Goal: Task Accomplishment & Management: Complete application form

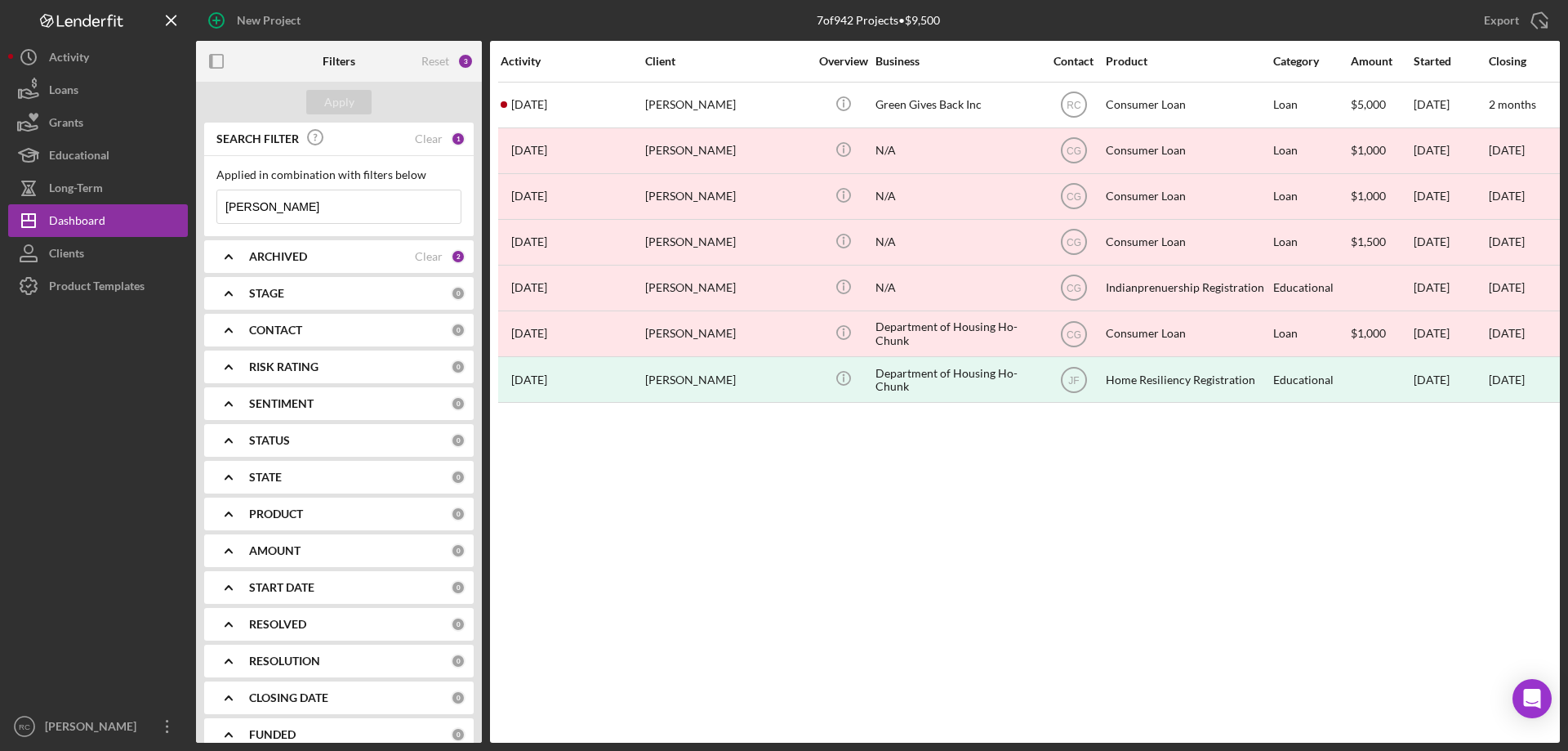
drag, startPoint x: 286, startPoint y: 207, endPoint x: 218, endPoint y: 206, distance: 68.0
click at [218, 206] on input "[PERSON_NAME]" at bounding box center [339, 207] width 243 height 33
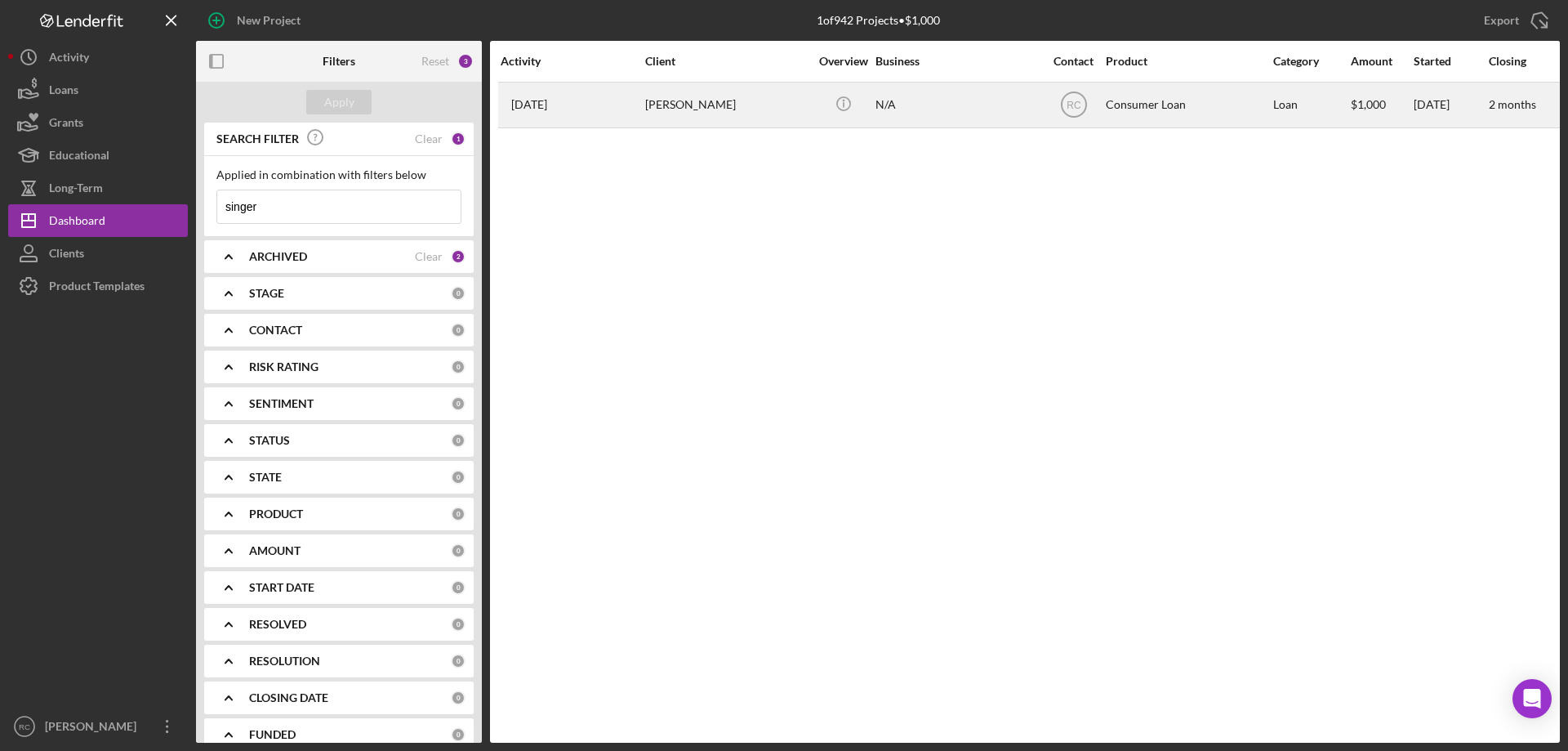
type input "singer"
click at [699, 106] on div "[PERSON_NAME]" at bounding box center [727, 105] width 163 height 43
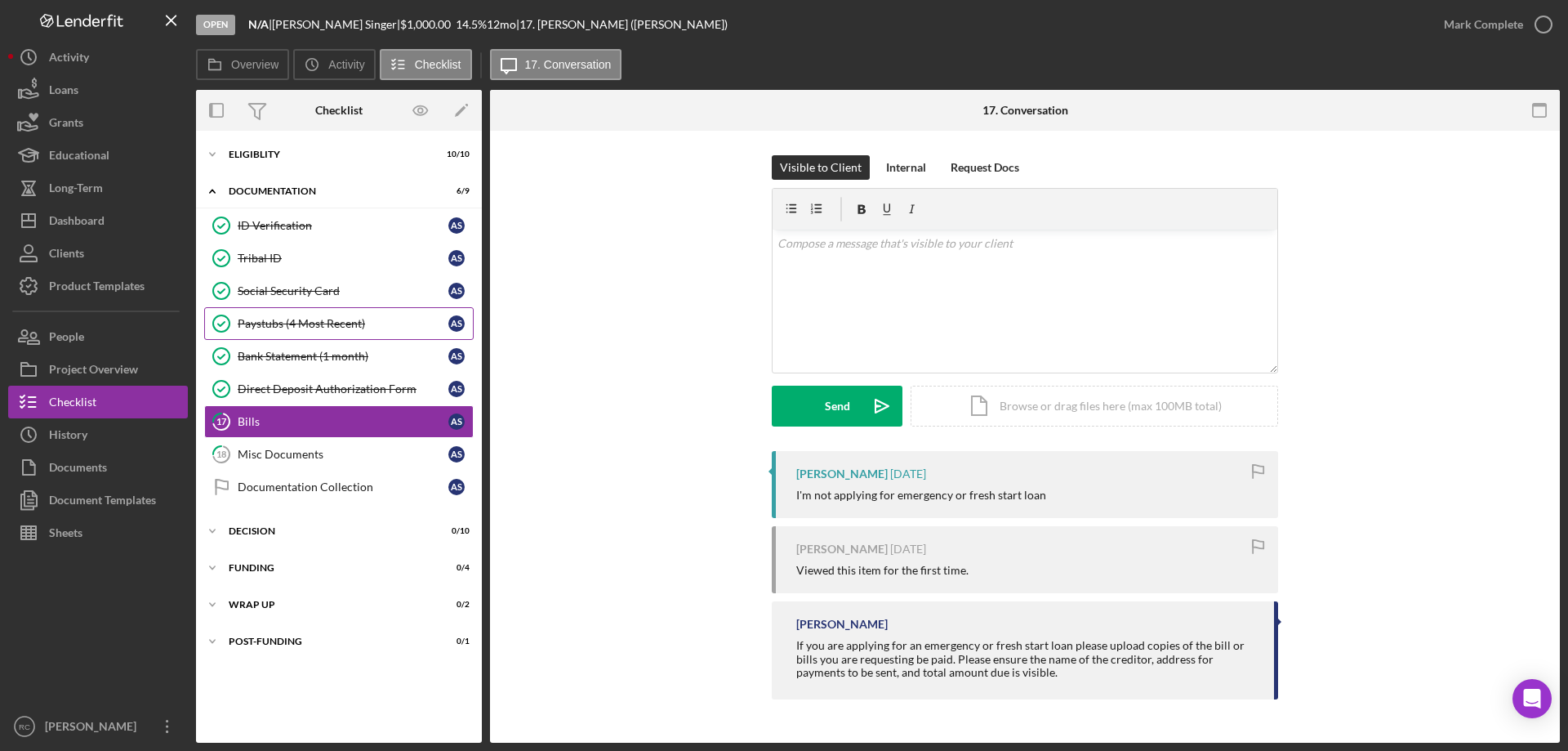
click at [283, 319] on div "Paystubs (4 Most Recent)" at bounding box center [343, 324] width 211 height 13
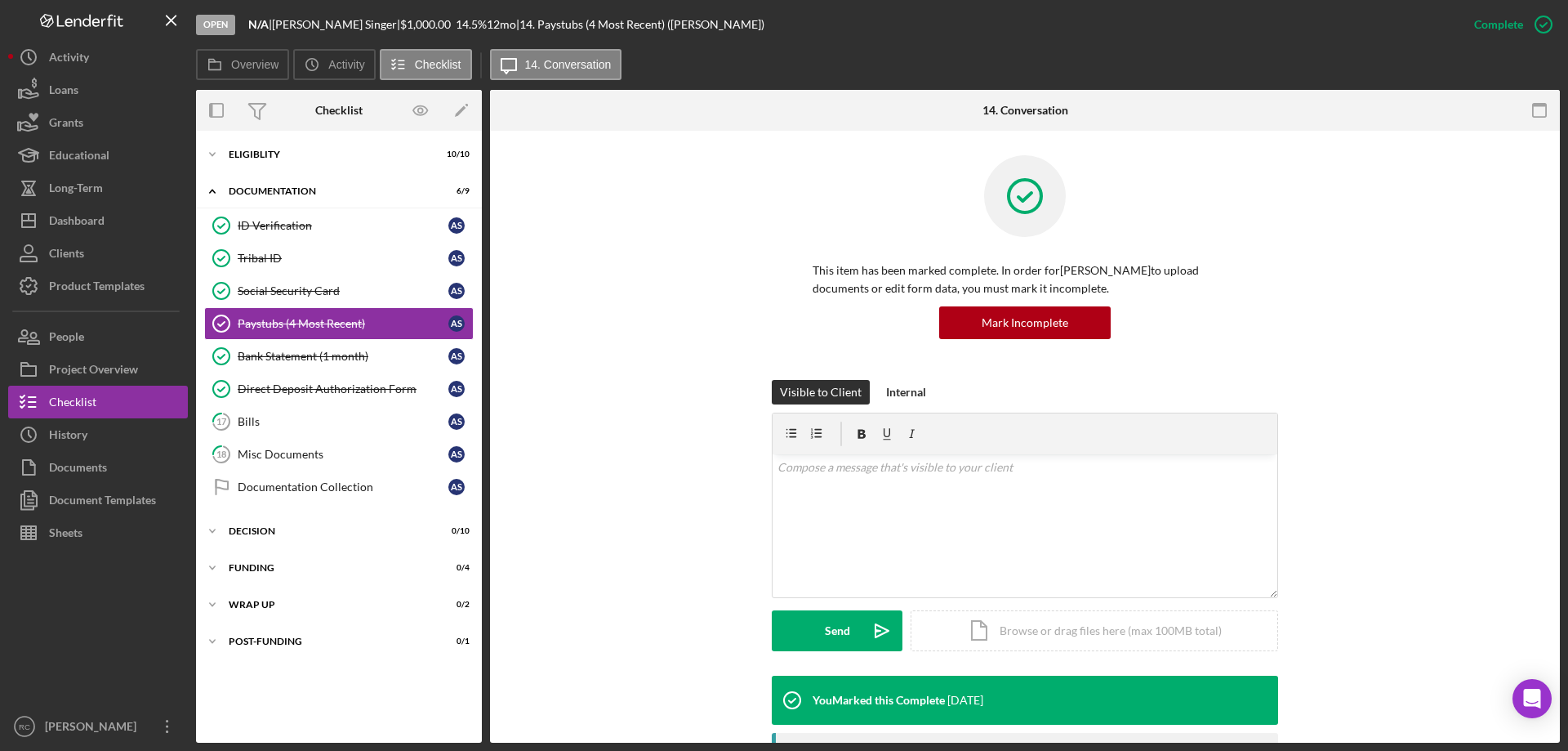
scroll to position [436, 0]
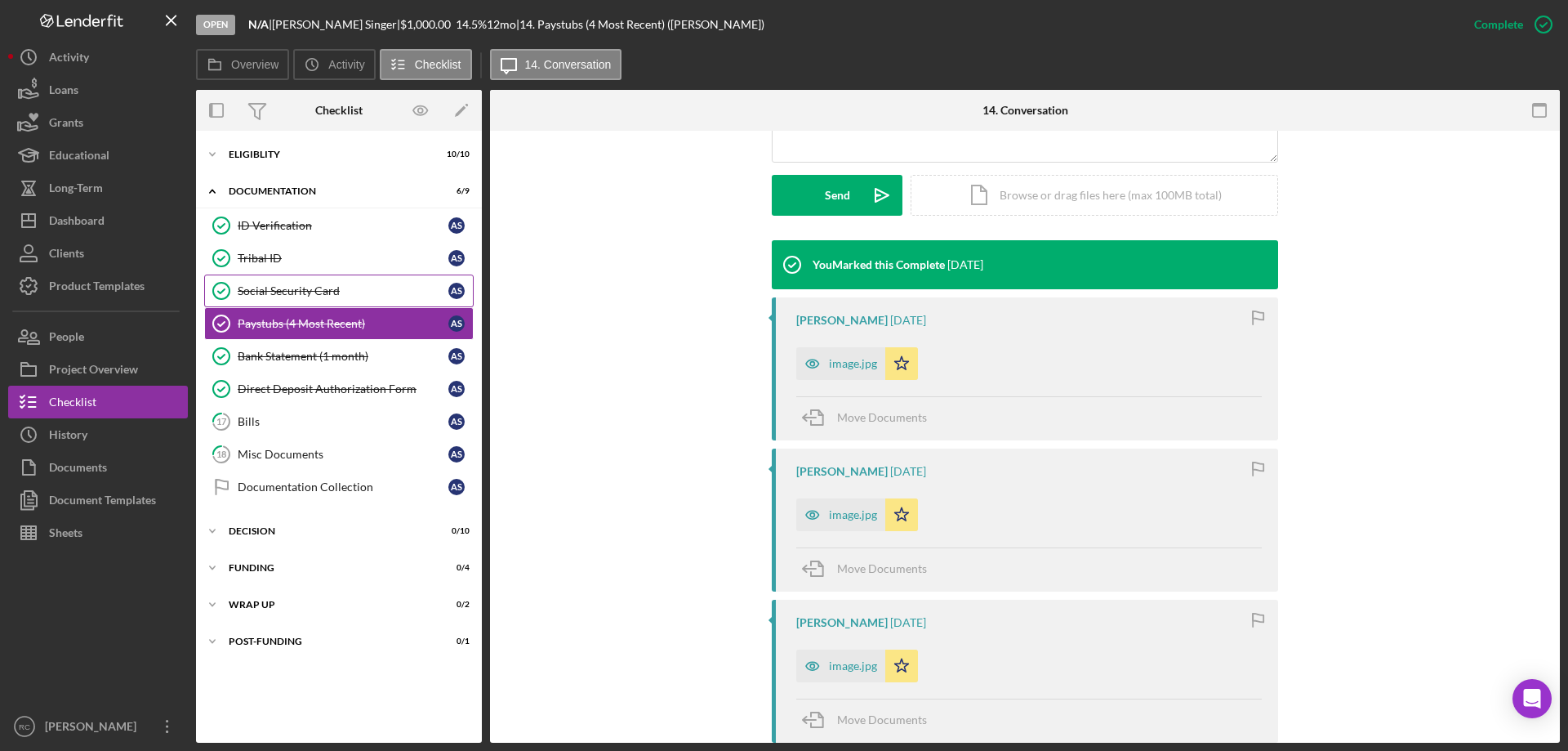
click at [291, 292] on div "Social Security Card" at bounding box center [343, 291] width 211 height 13
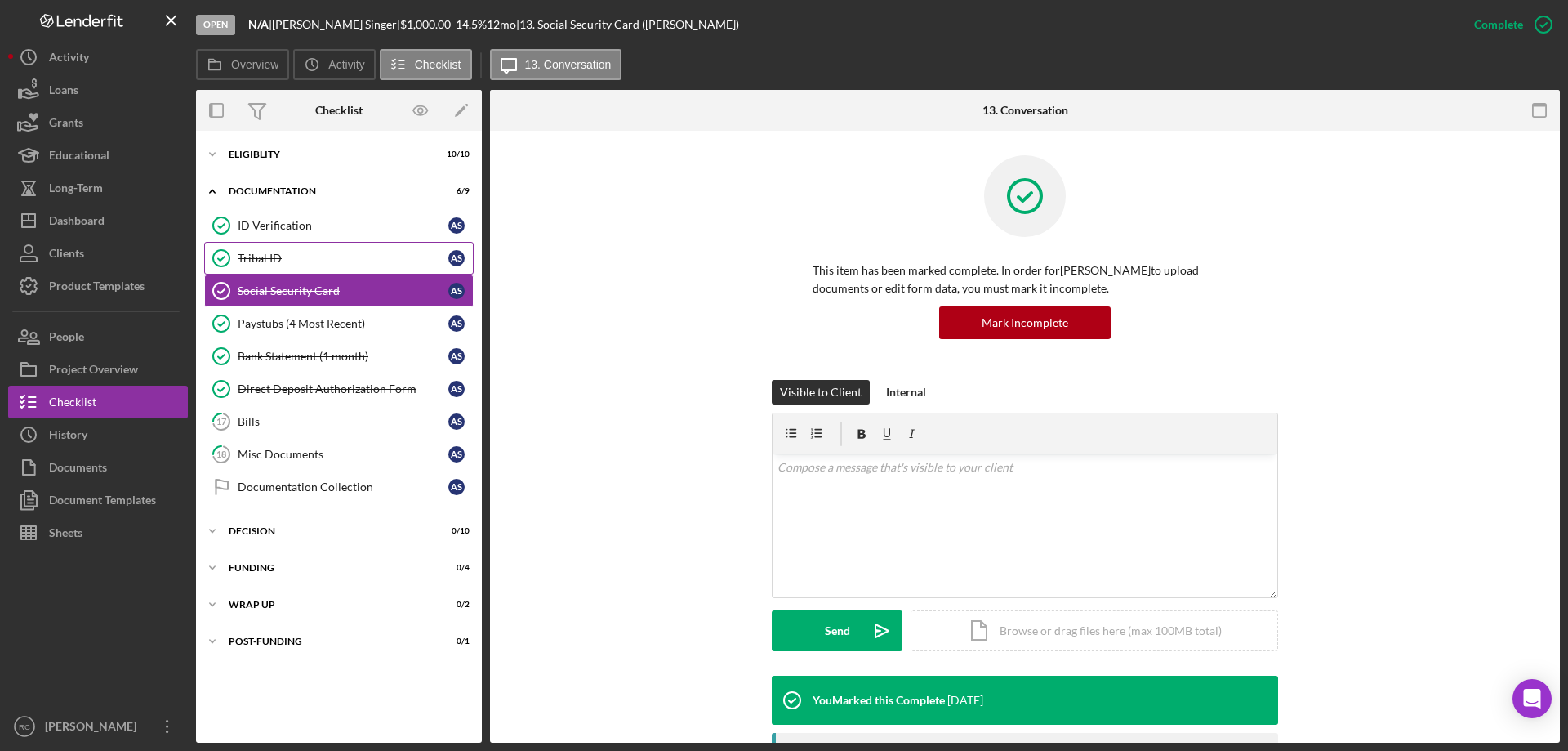
click at [268, 247] on link "Tribal ID Tribal ID A S" at bounding box center [339, 258] width 269 height 33
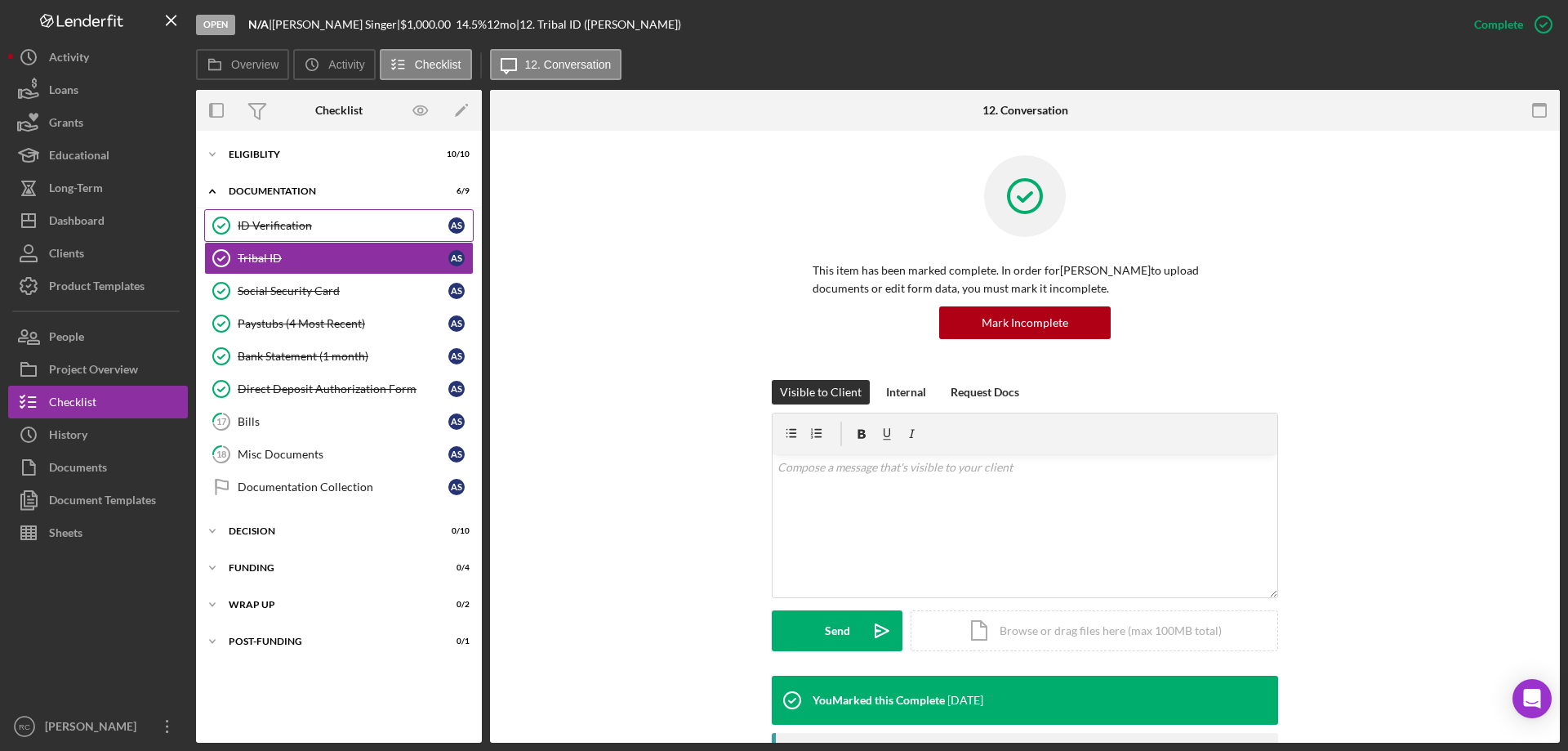
click at [277, 232] on link "ID Verification ID Verification A S" at bounding box center [339, 225] width 269 height 33
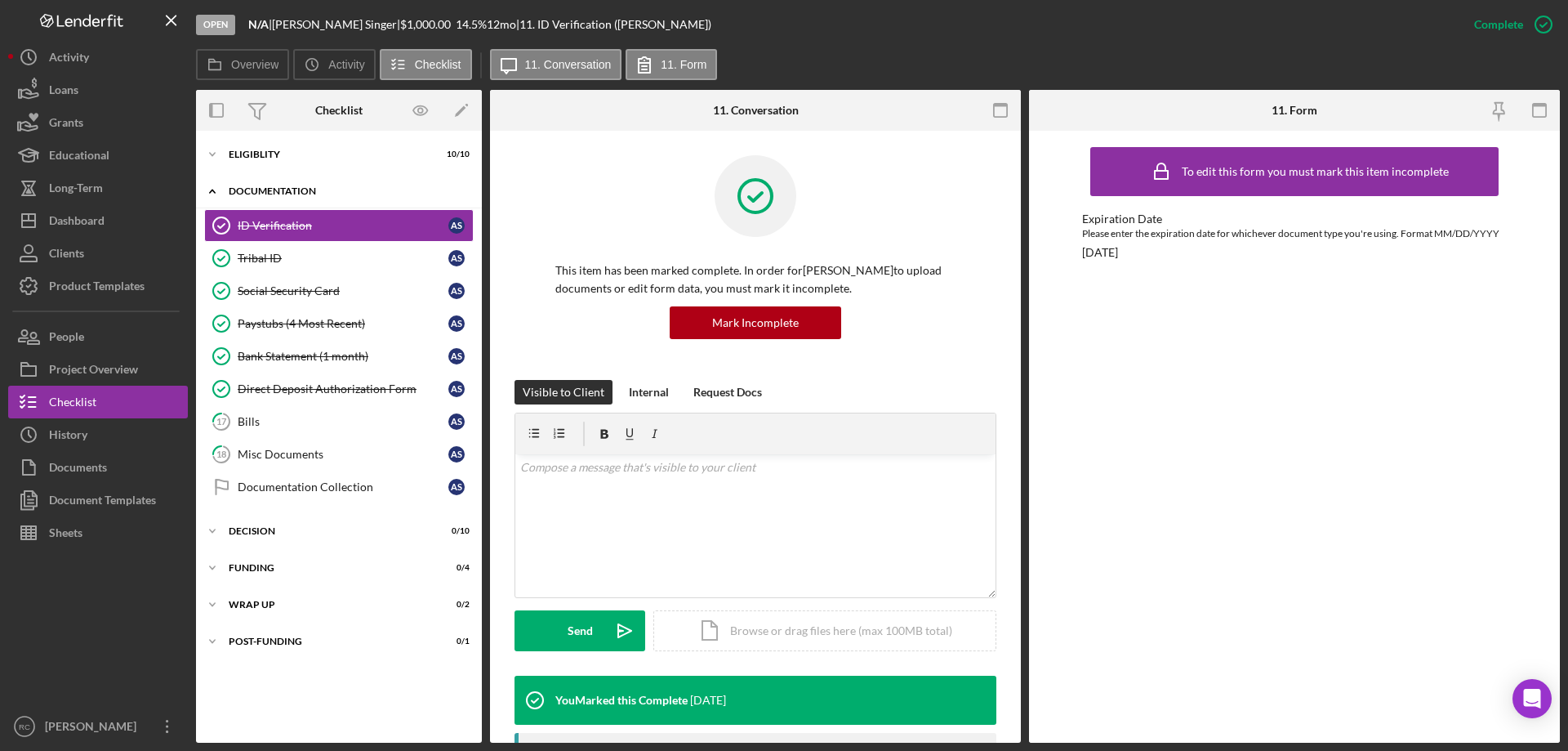
click at [297, 192] on div "Documentation" at bounding box center [345, 192] width 232 height 10
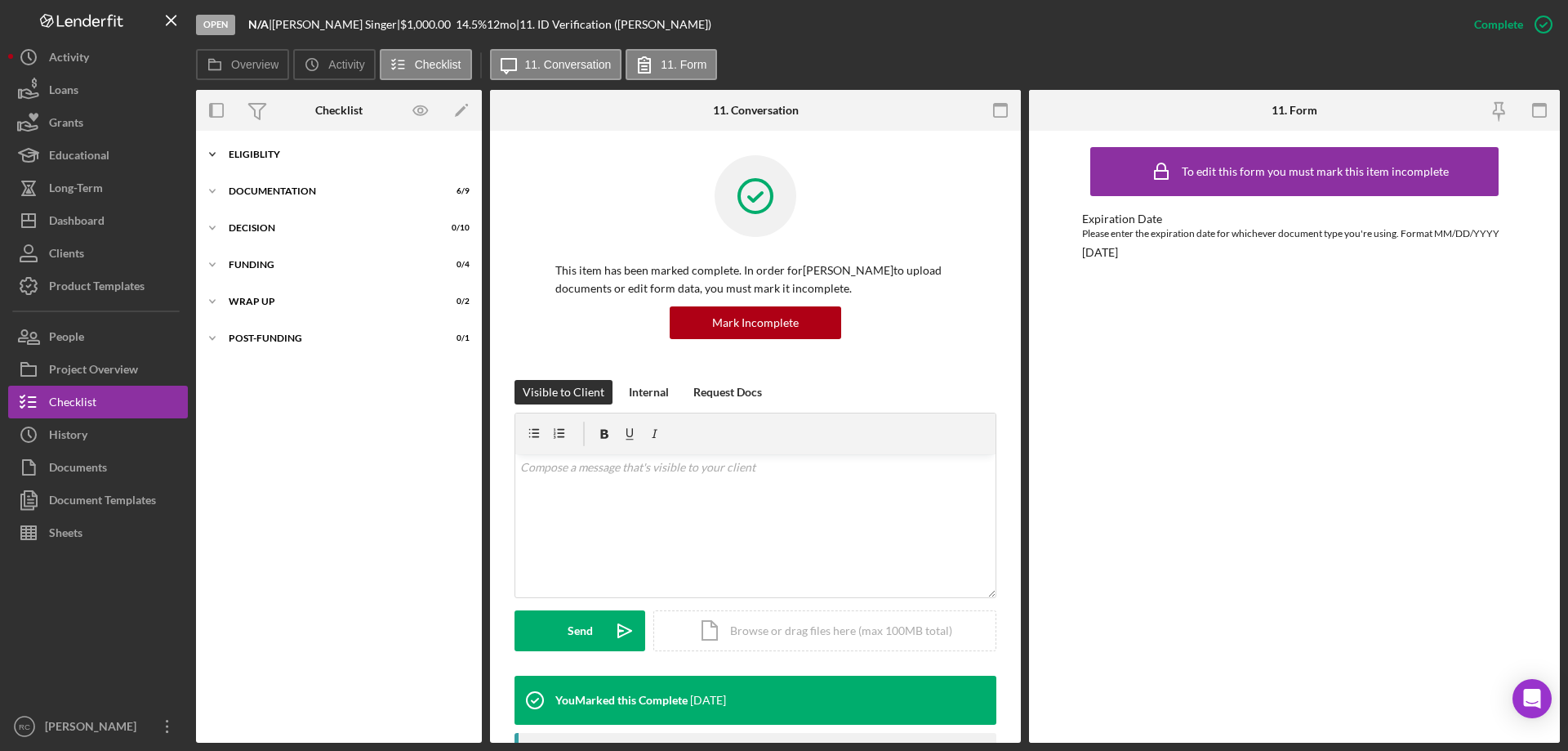
click at [259, 156] on div "Eligiblity" at bounding box center [345, 155] width 232 height 10
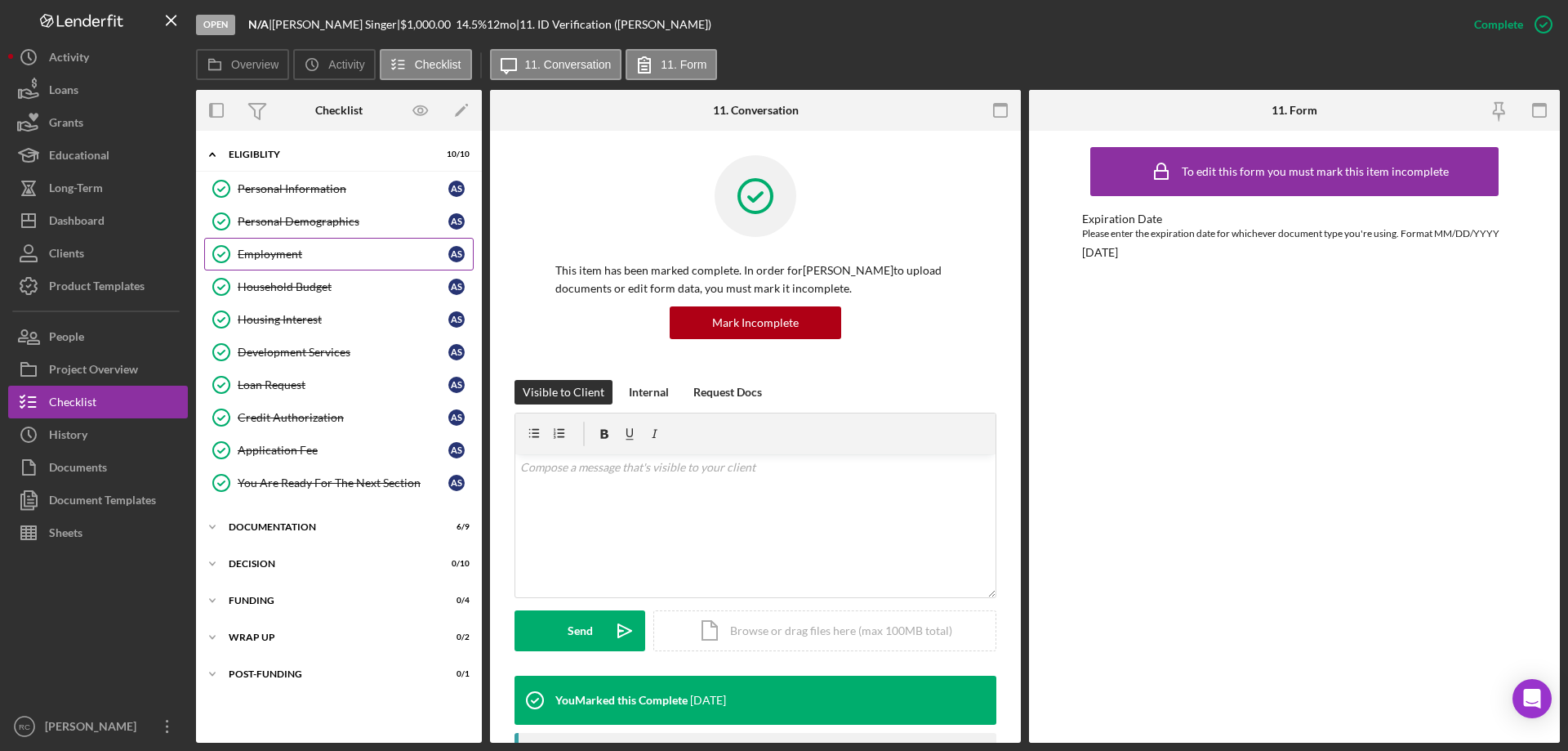
click at [280, 253] on div "Employment" at bounding box center [343, 254] width 211 height 13
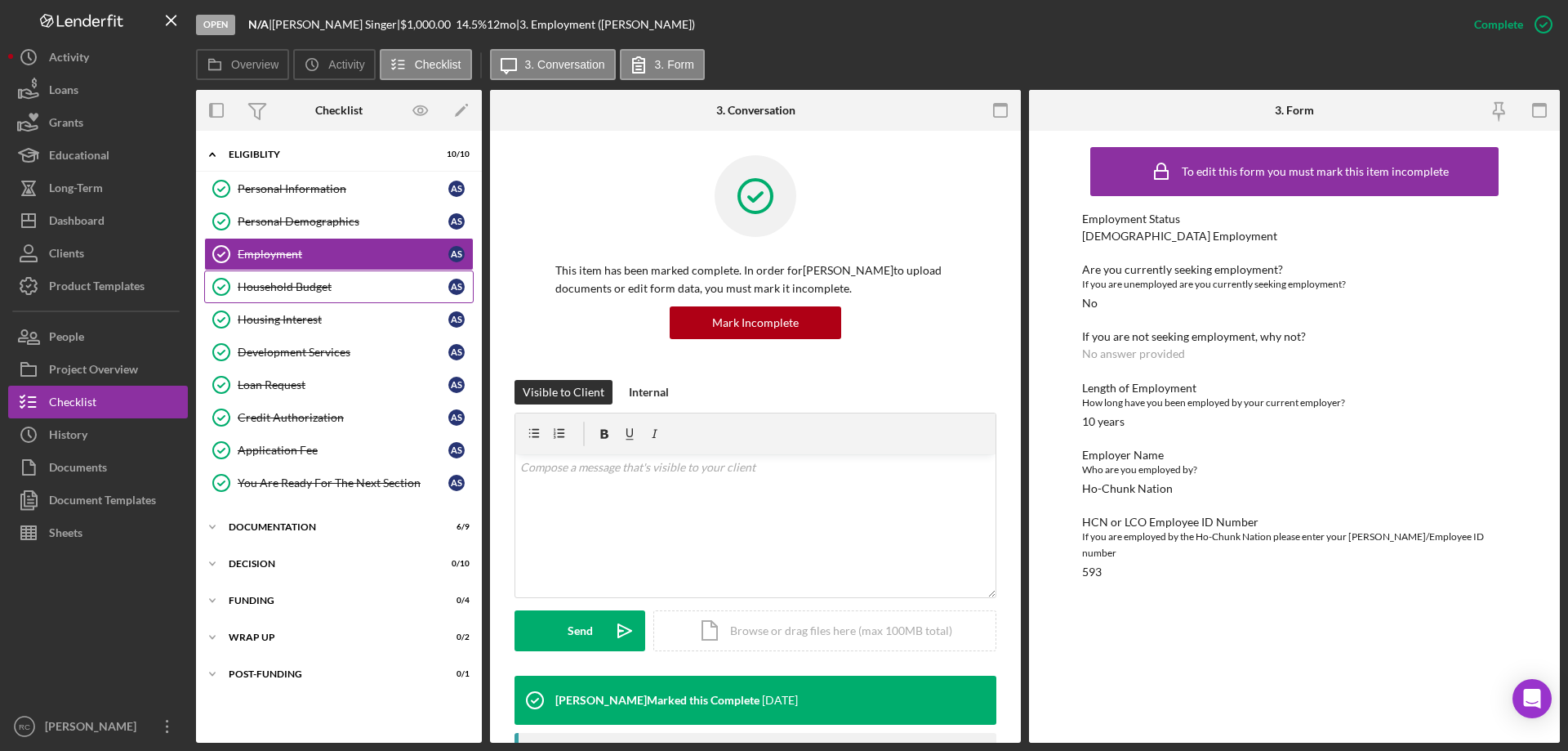
click at [291, 288] on div "Household Budget" at bounding box center [343, 287] width 211 height 13
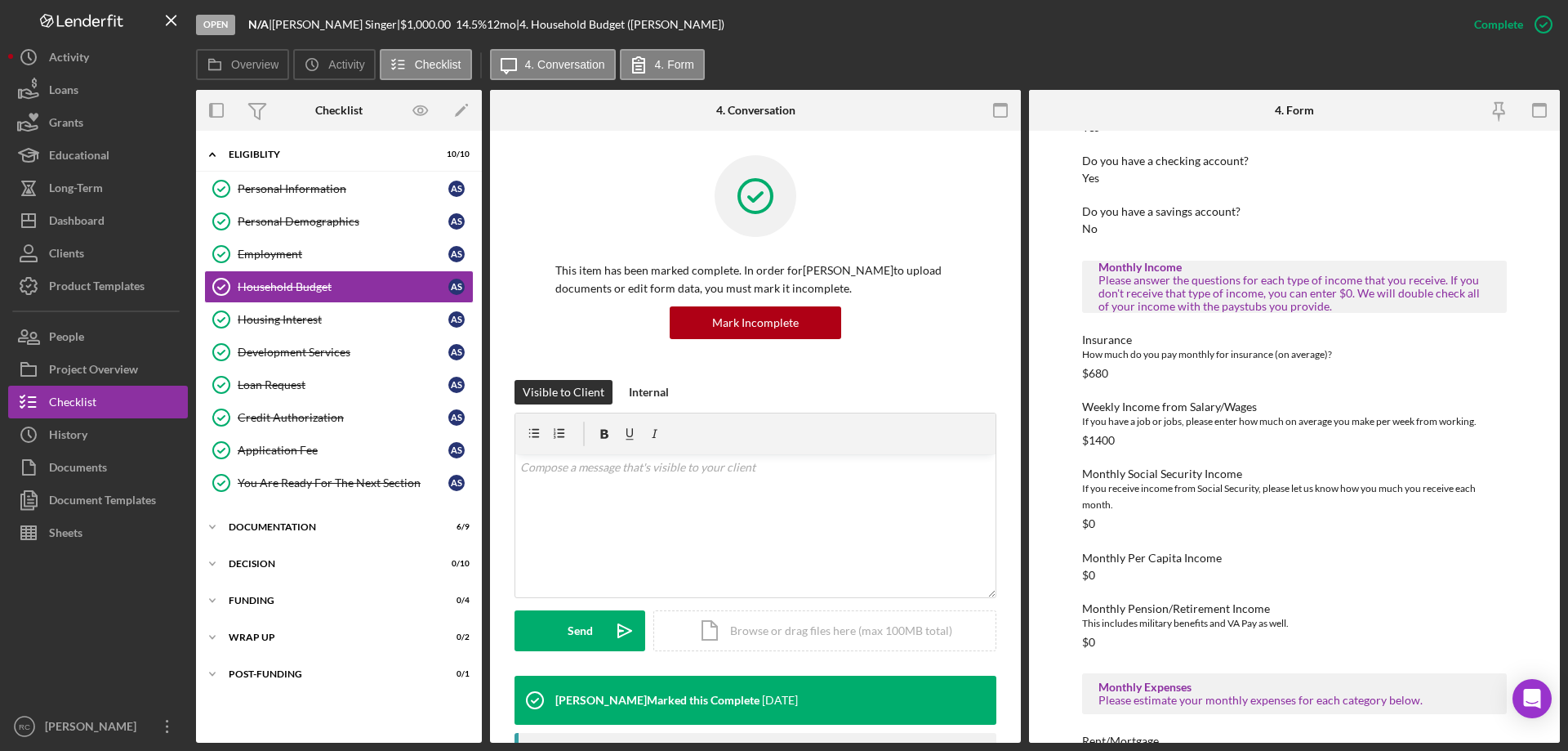
scroll to position [218, 0]
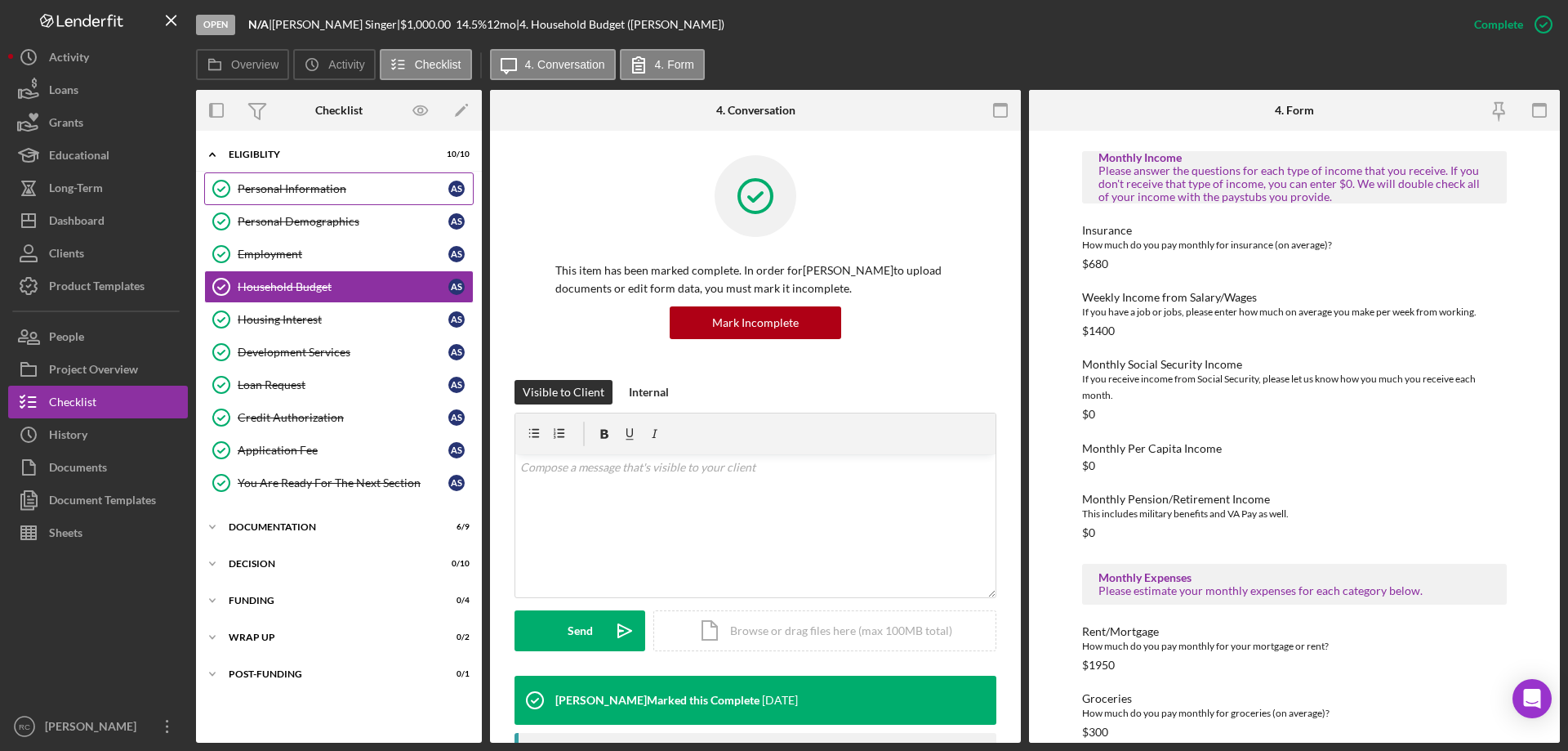
click at [345, 191] on div "Personal Information" at bounding box center [343, 189] width 211 height 13
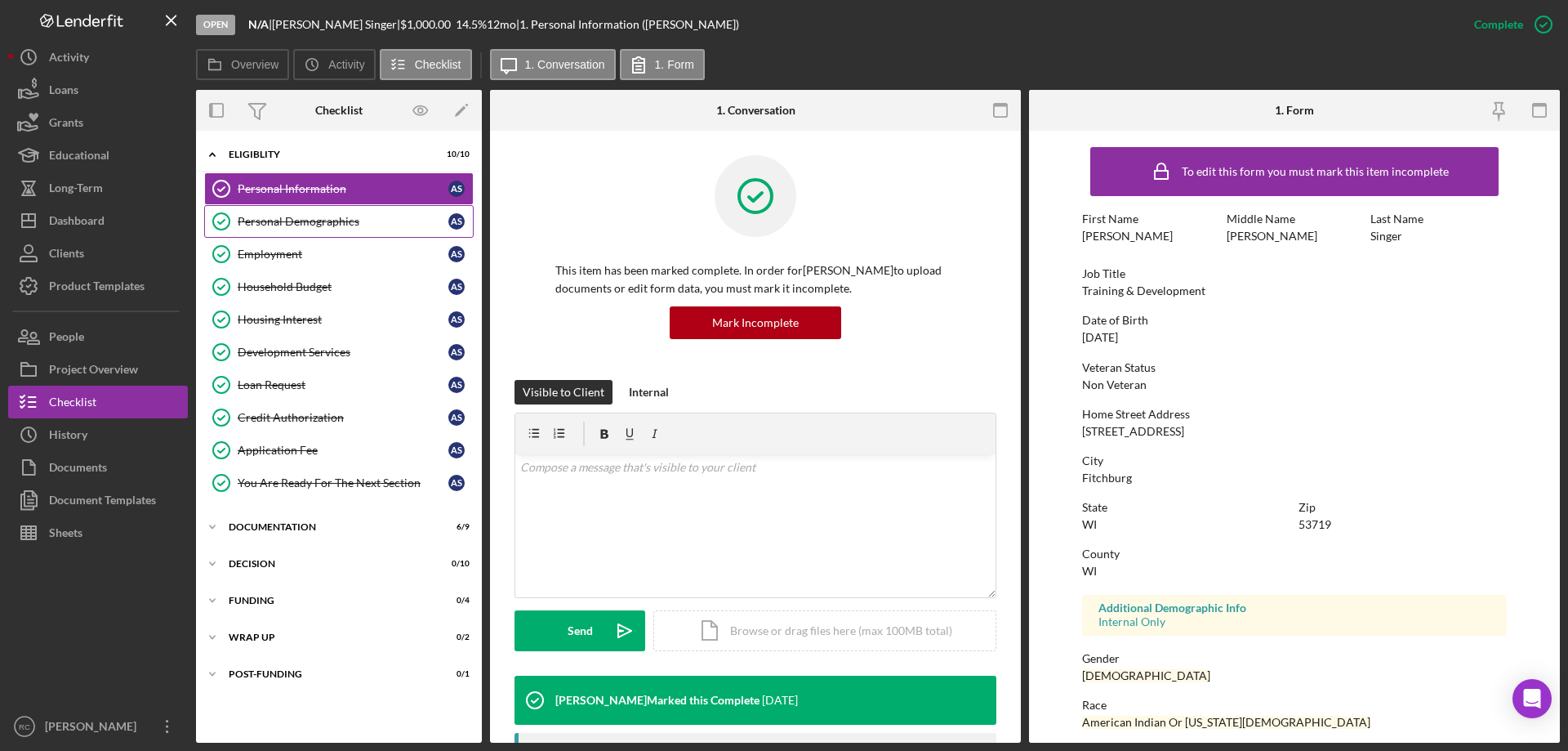
click at [339, 217] on div "Personal Demographics" at bounding box center [343, 222] width 211 height 13
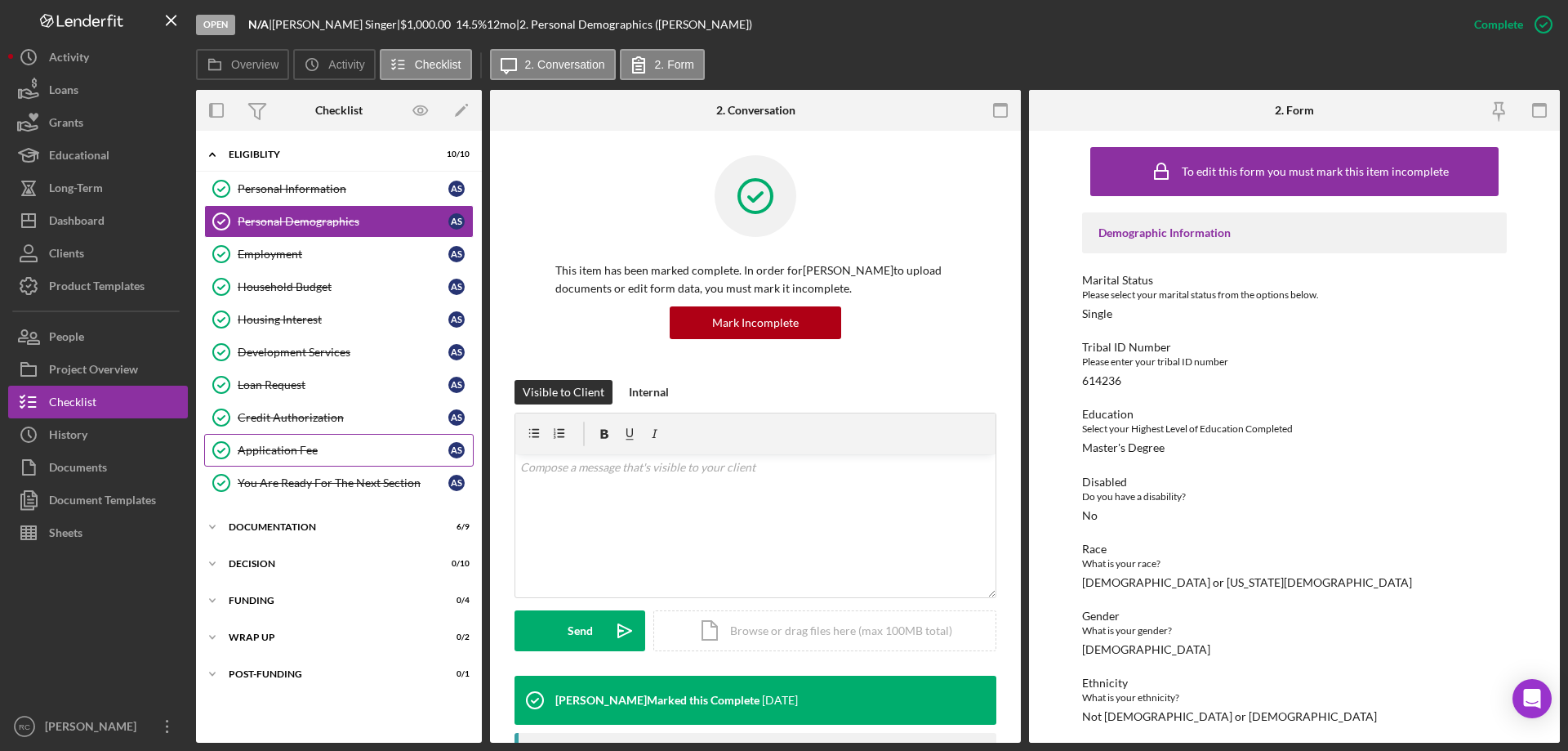
click at [324, 447] on div "Application Fee" at bounding box center [343, 450] width 211 height 13
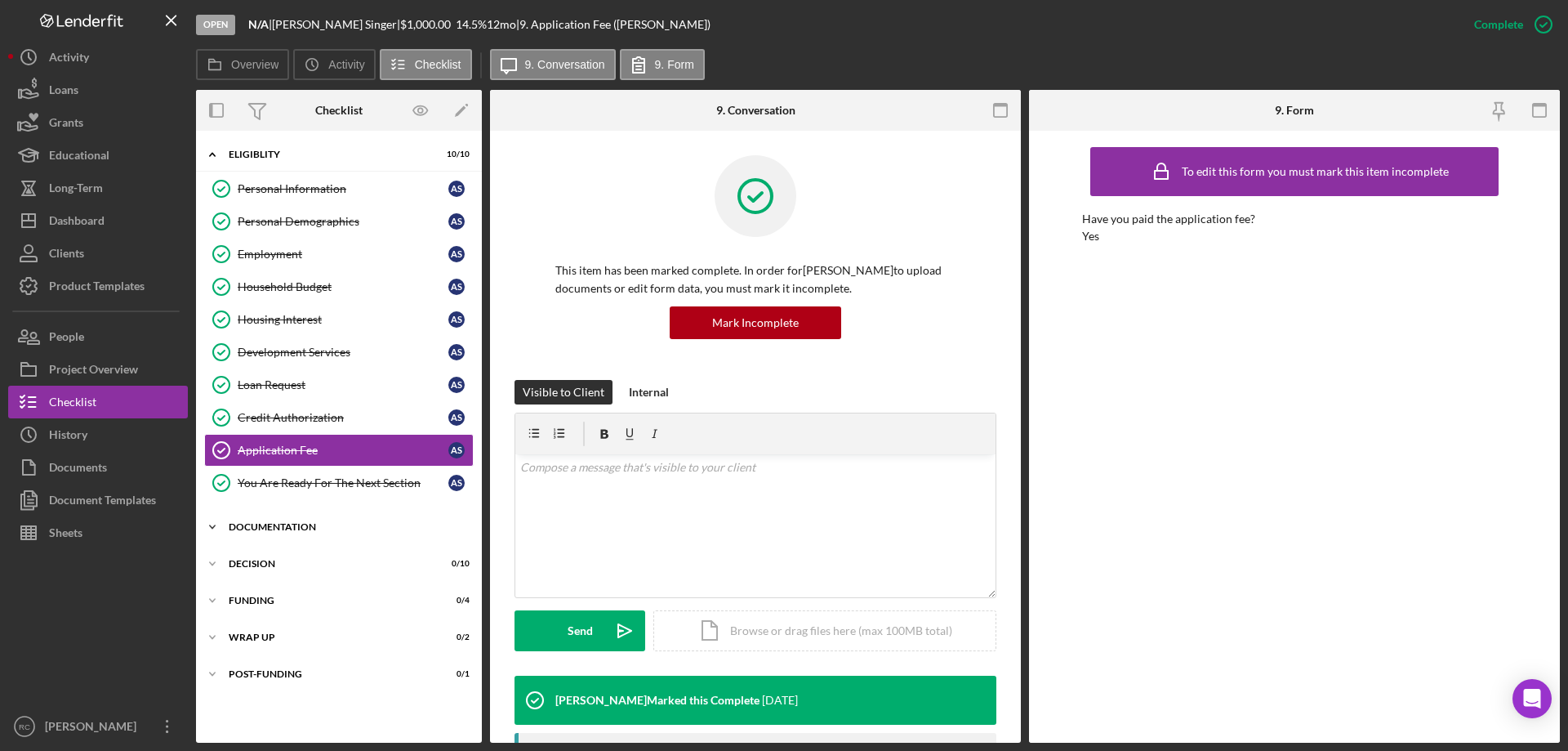
click at [293, 524] on div "Documentation" at bounding box center [345, 527] width 232 height 10
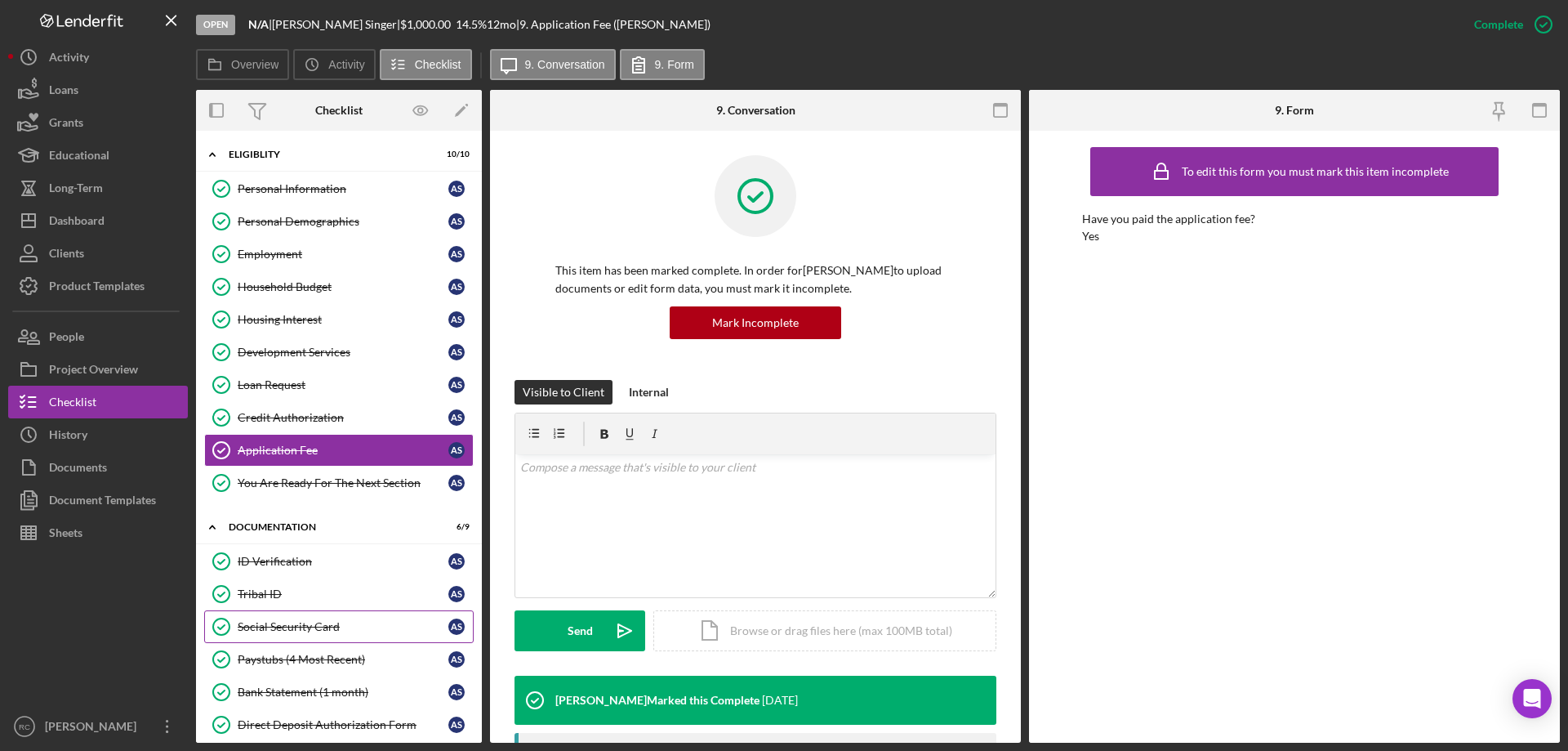
scroll to position [109, 0]
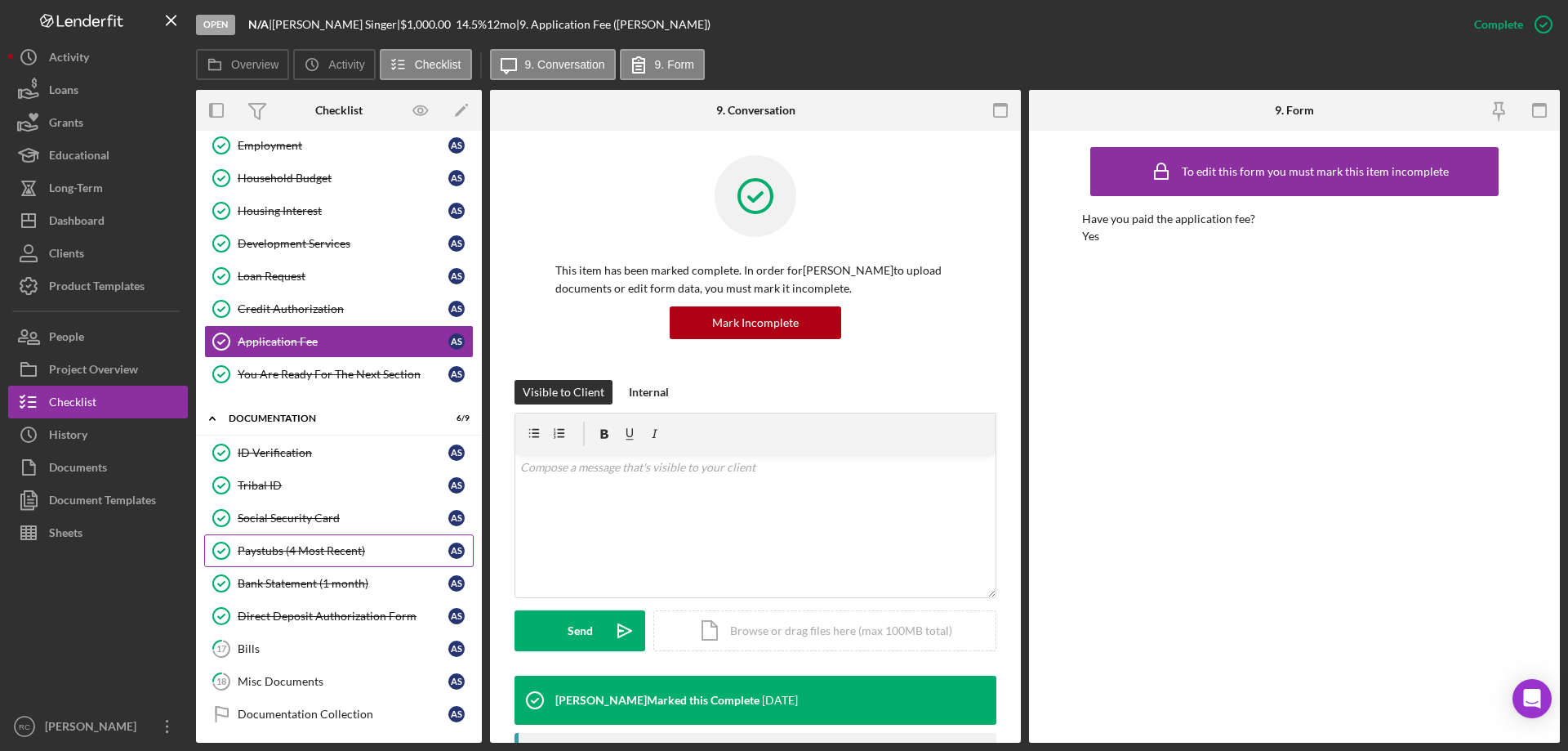
click at [312, 548] on div "Paystubs (4 Most Recent)" at bounding box center [343, 551] width 211 height 13
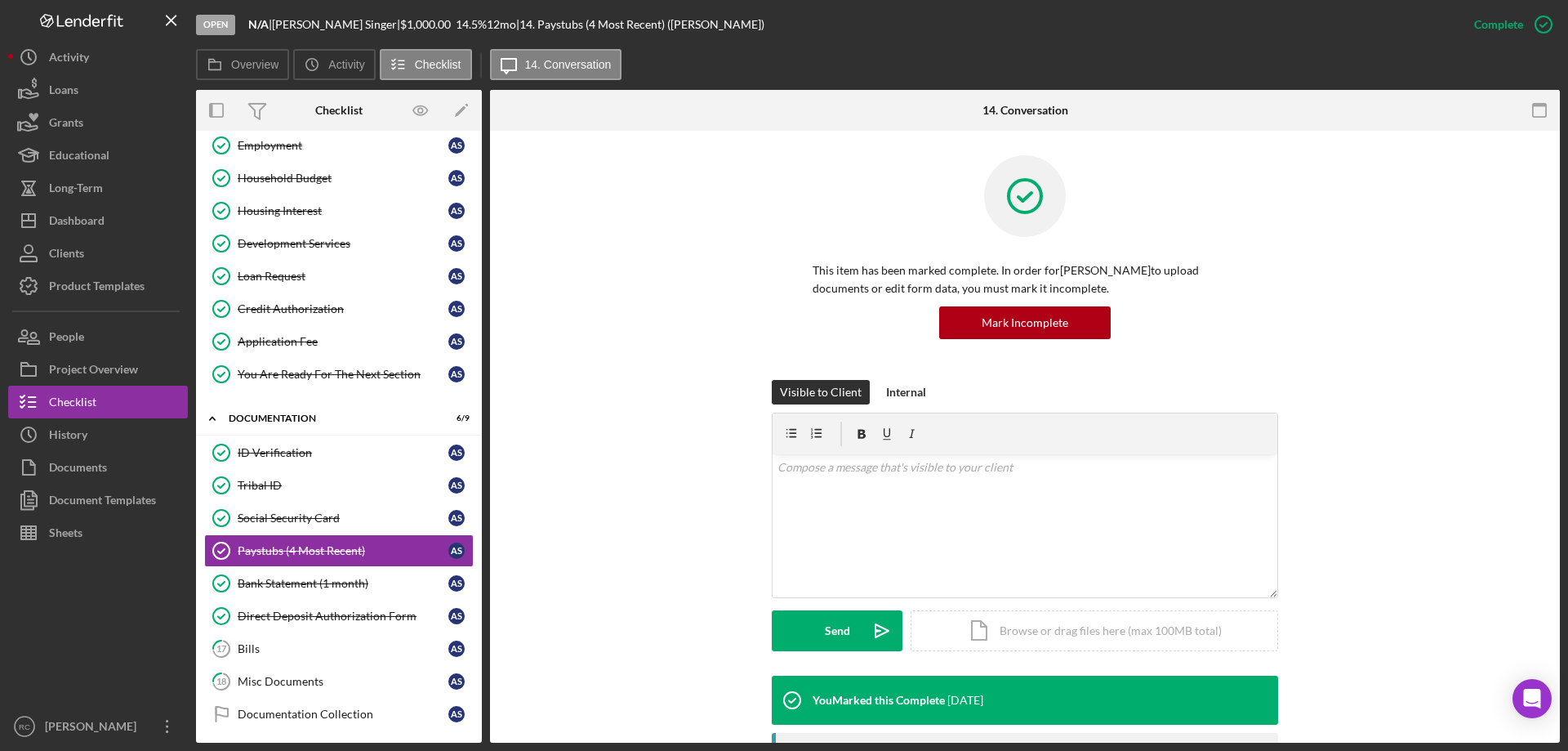
scroll to position [218, 0]
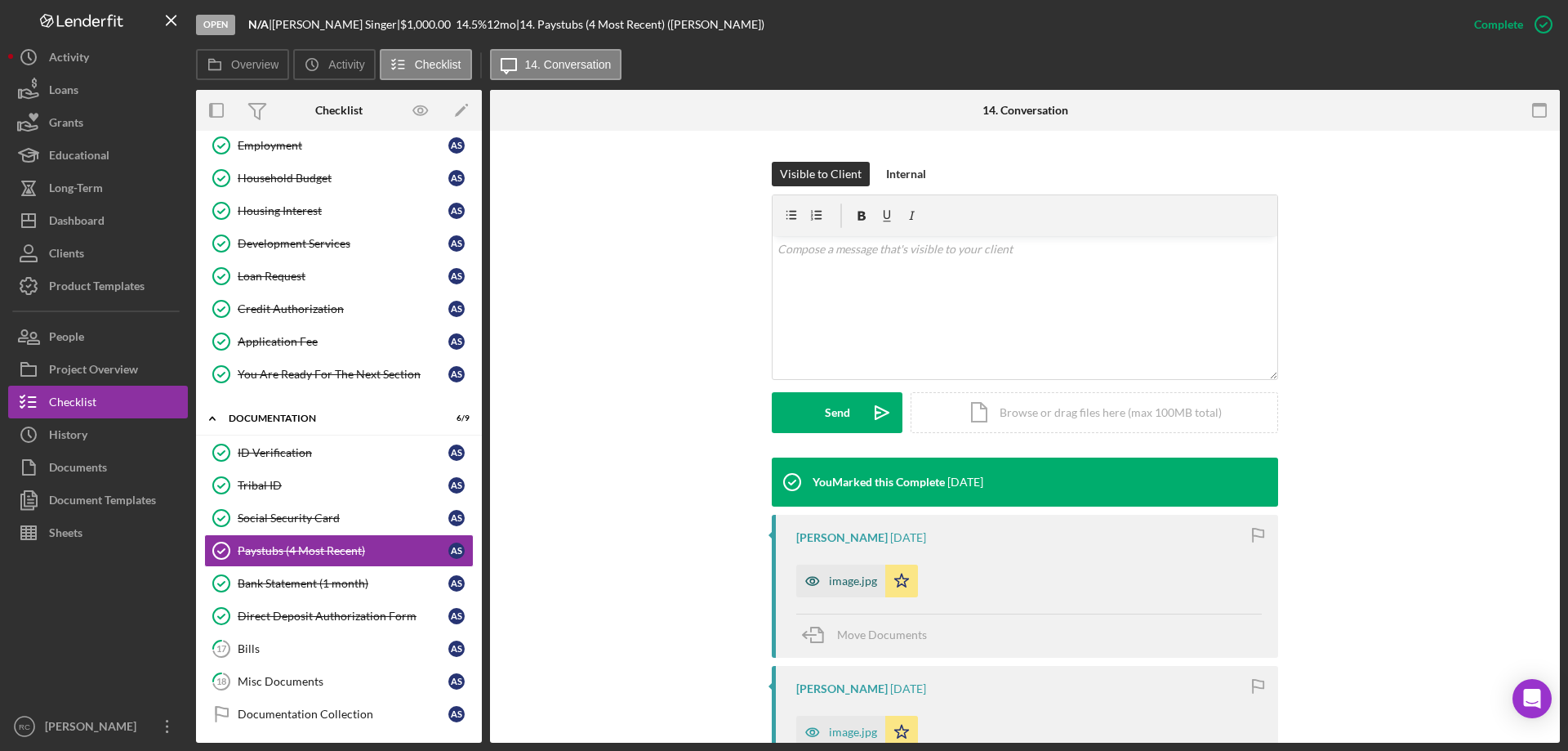
click at [846, 582] on div "image.jpg" at bounding box center [853, 581] width 49 height 13
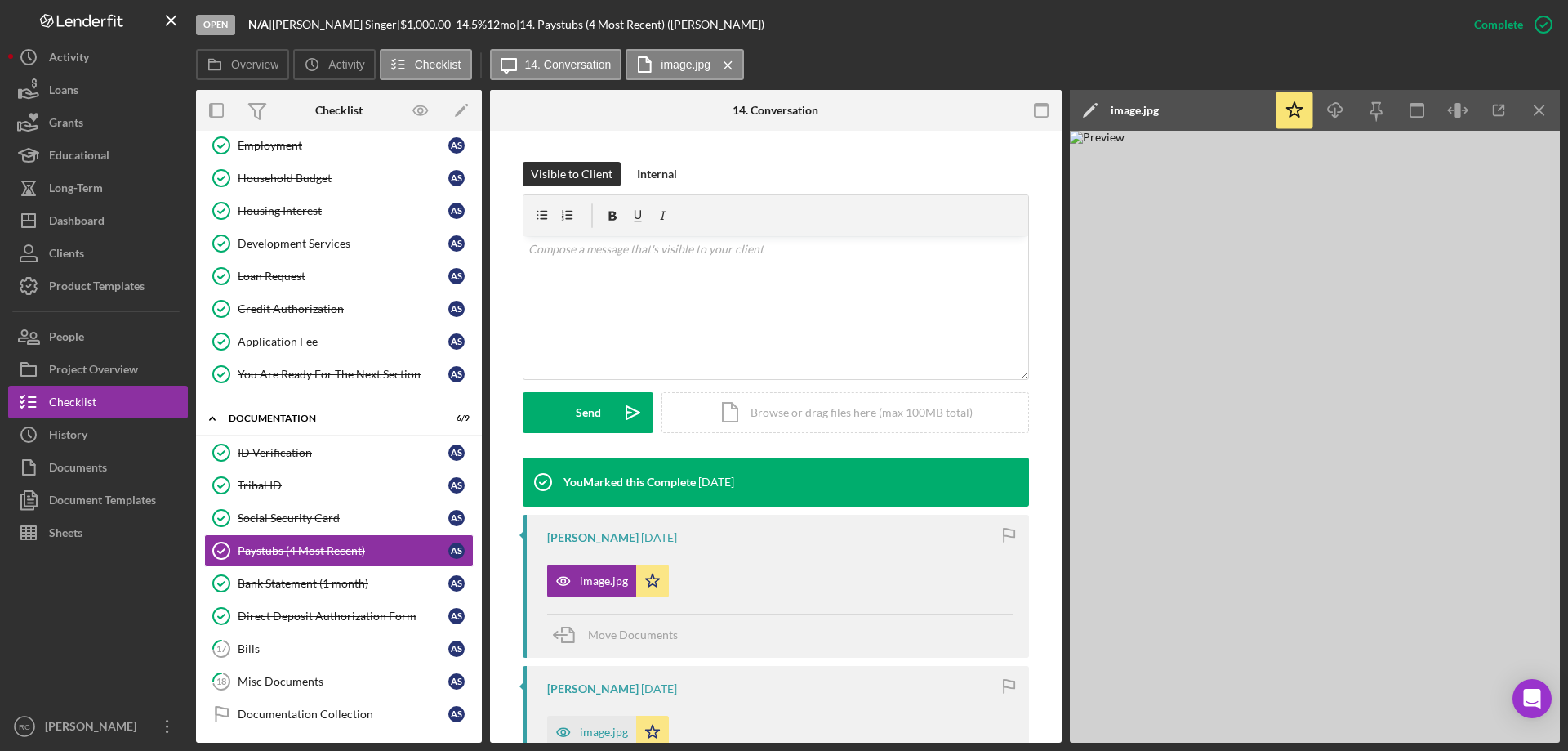
click at [1242, 407] on img at bounding box center [1315, 437] width 490 height 612
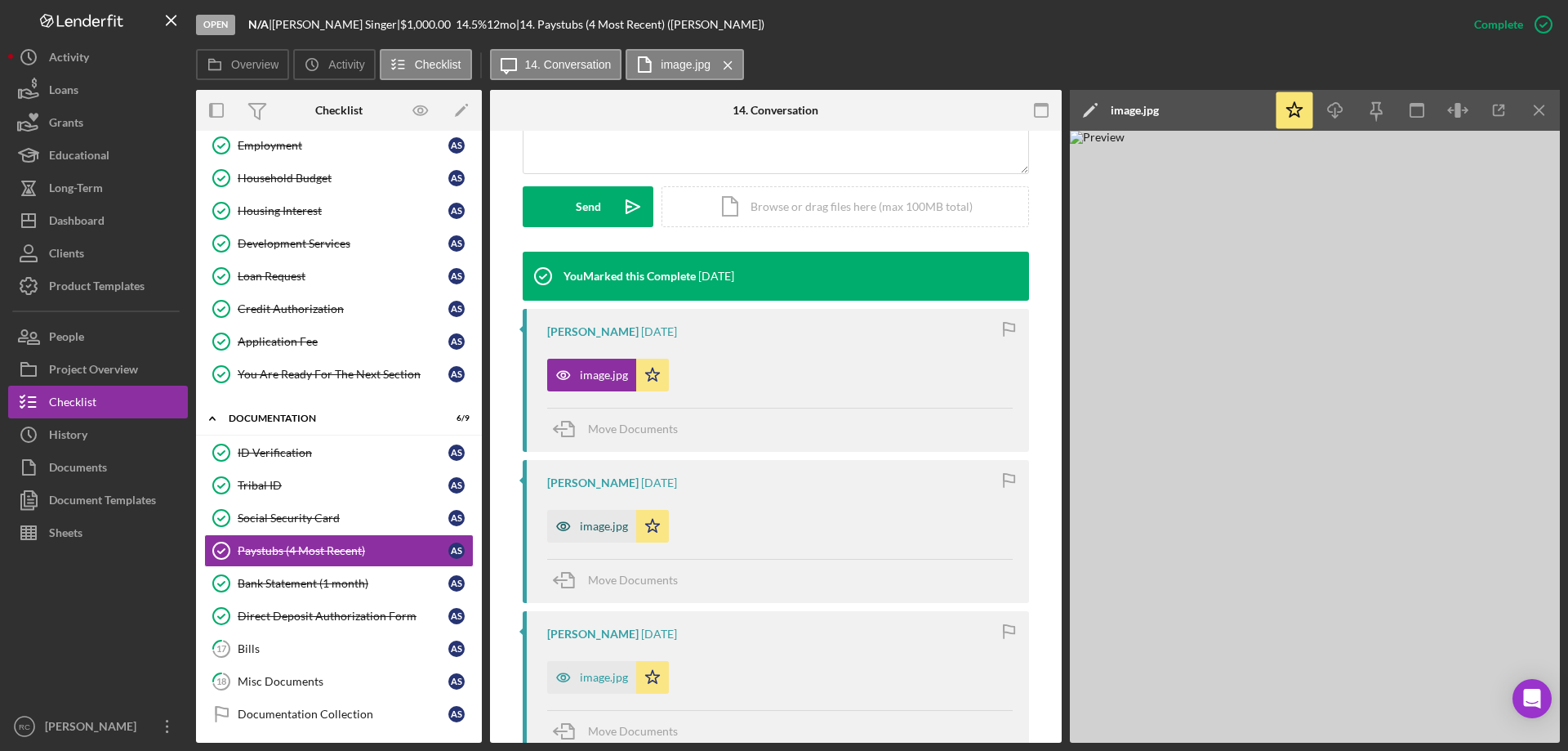
click at [581, 528] on div "image.jpg" at bounding box center [604, 526] width 49 height 13
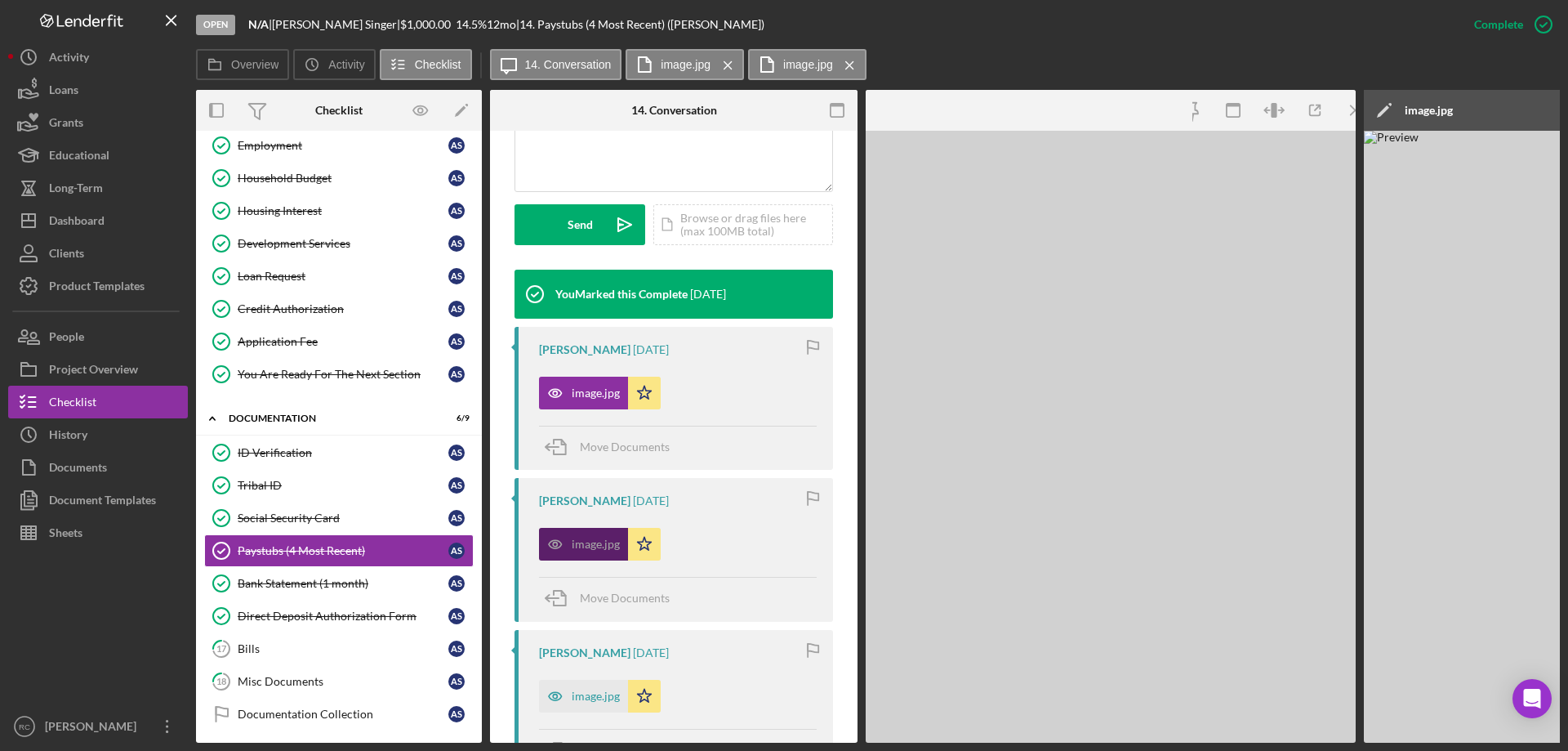
scroll to position [442, 0]
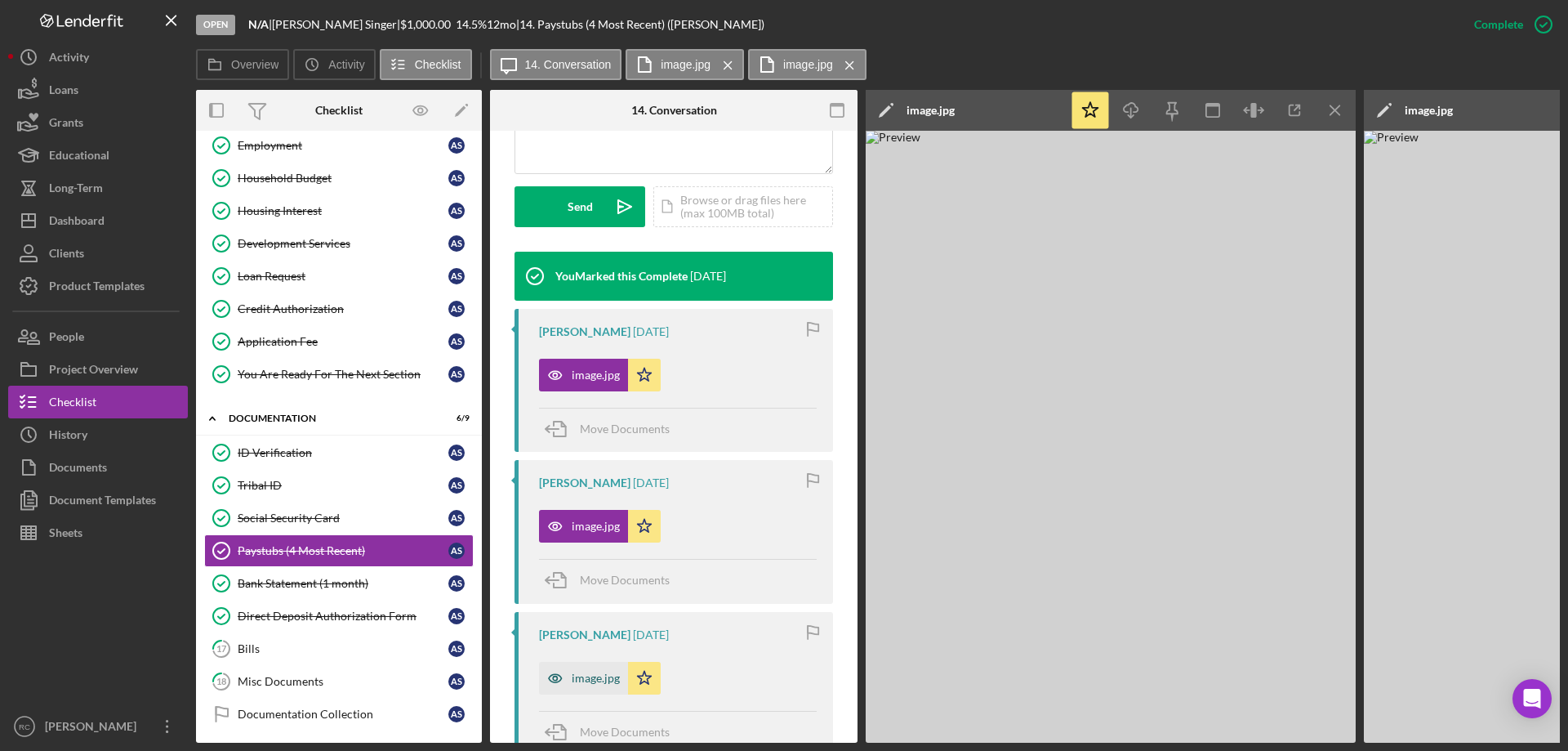
click at [565, 677] on icon "button" at bounding box center [555, 677] width 33 height 33
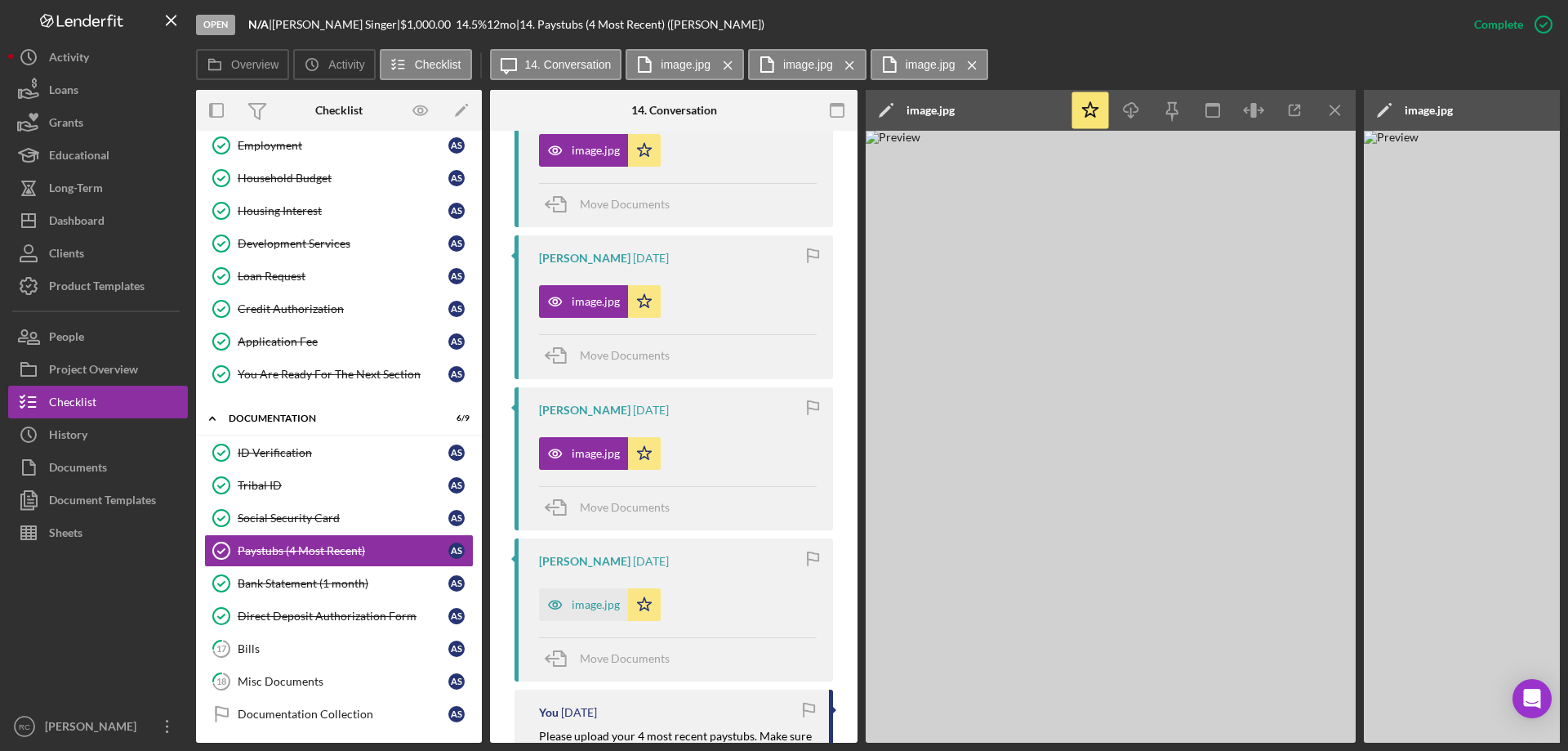
scroll to position [706, 0]
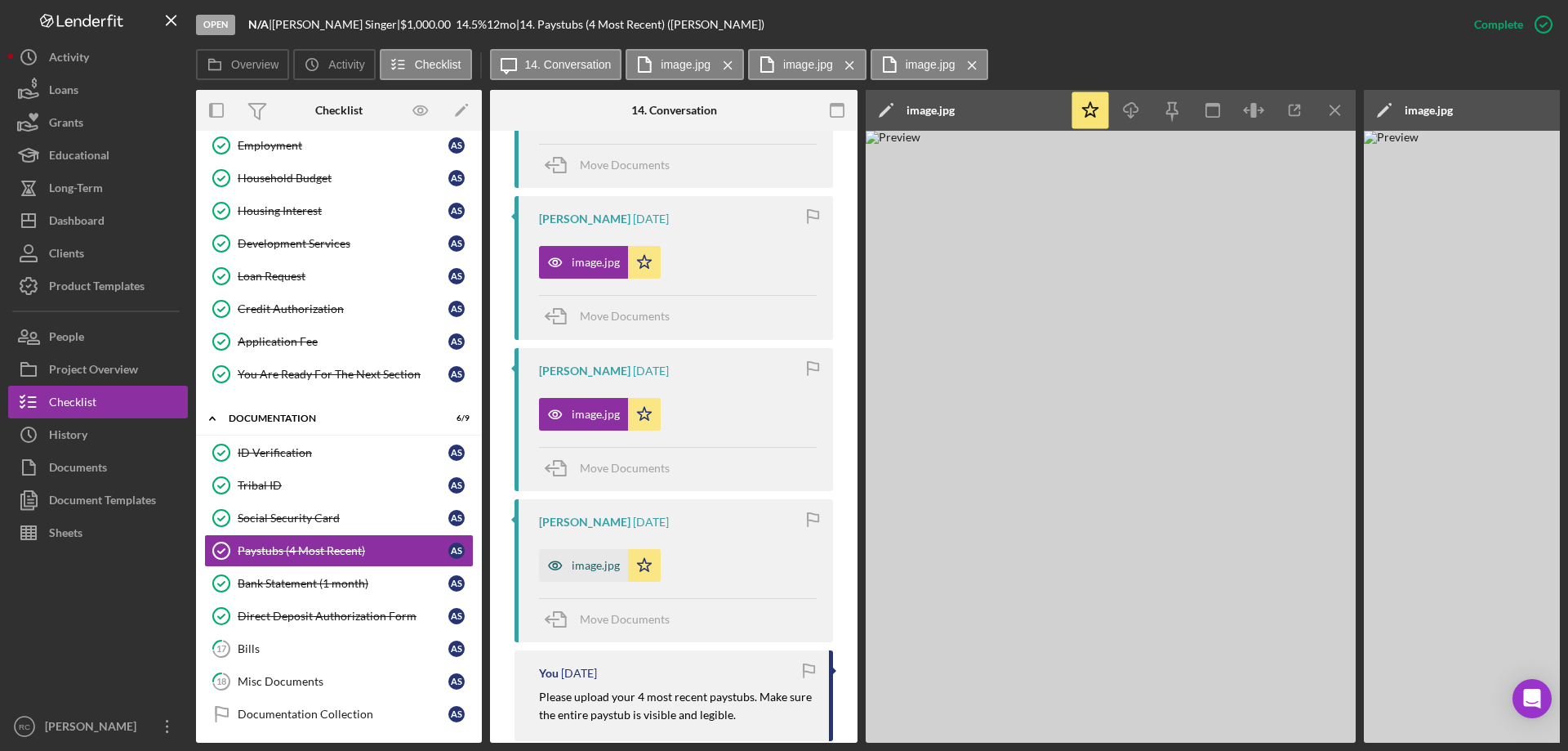
click at [576, 565] on div "image.jpg" at bounding box center [596, 565] width 49 height 13
click at [319, 179] on div "Household Budget" at bounding box center [343, 178] width 211 height 13
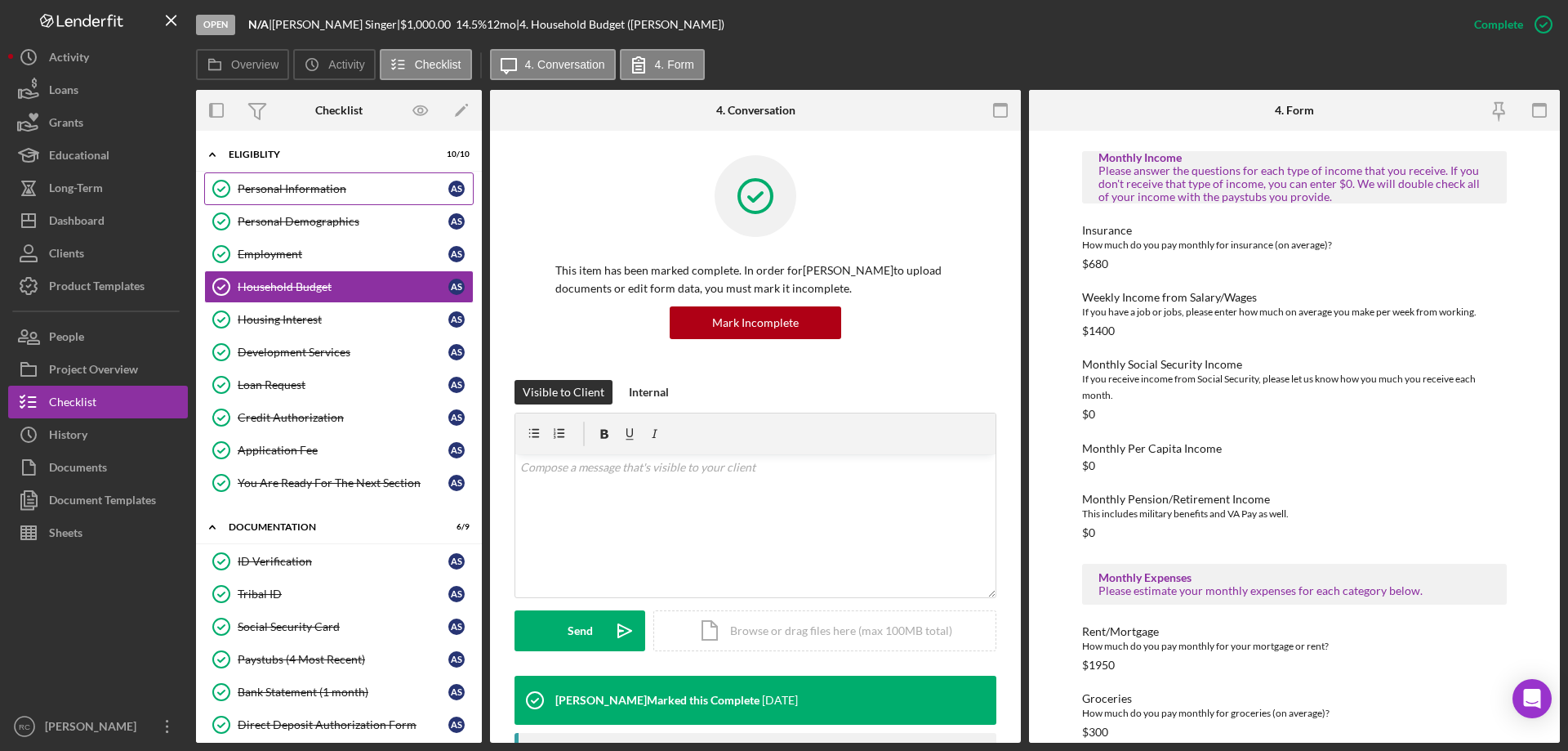
click at [362, 188] on div "Personal Information" at bounding box center [343, 189] width 211 height 13
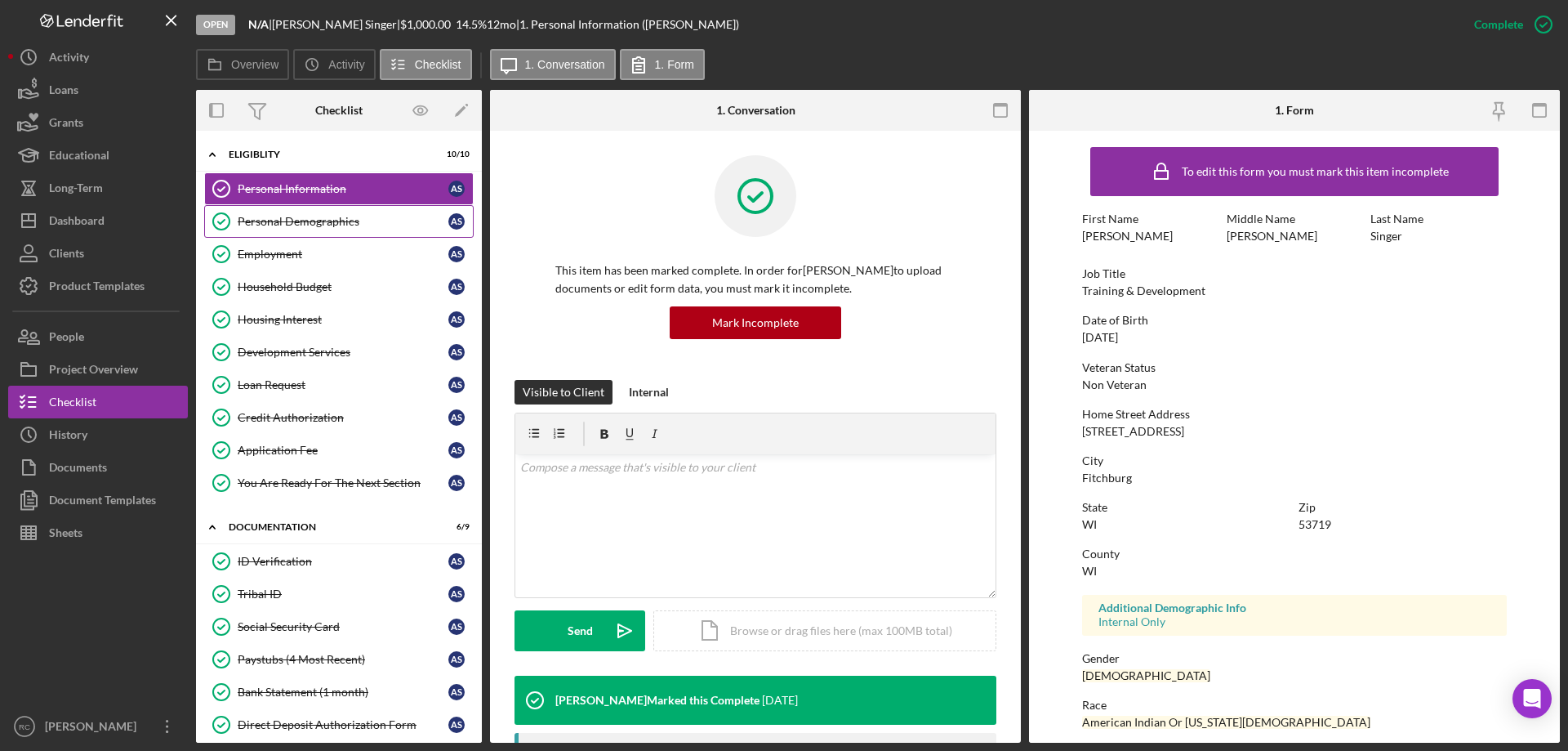
click at [340, 208] on link "Personal Demographics Personal Demographics A S" at bounding box center [339, 221] width 269 height 33
